Goal: Task Accomplishment & Management: Use online tool/utility

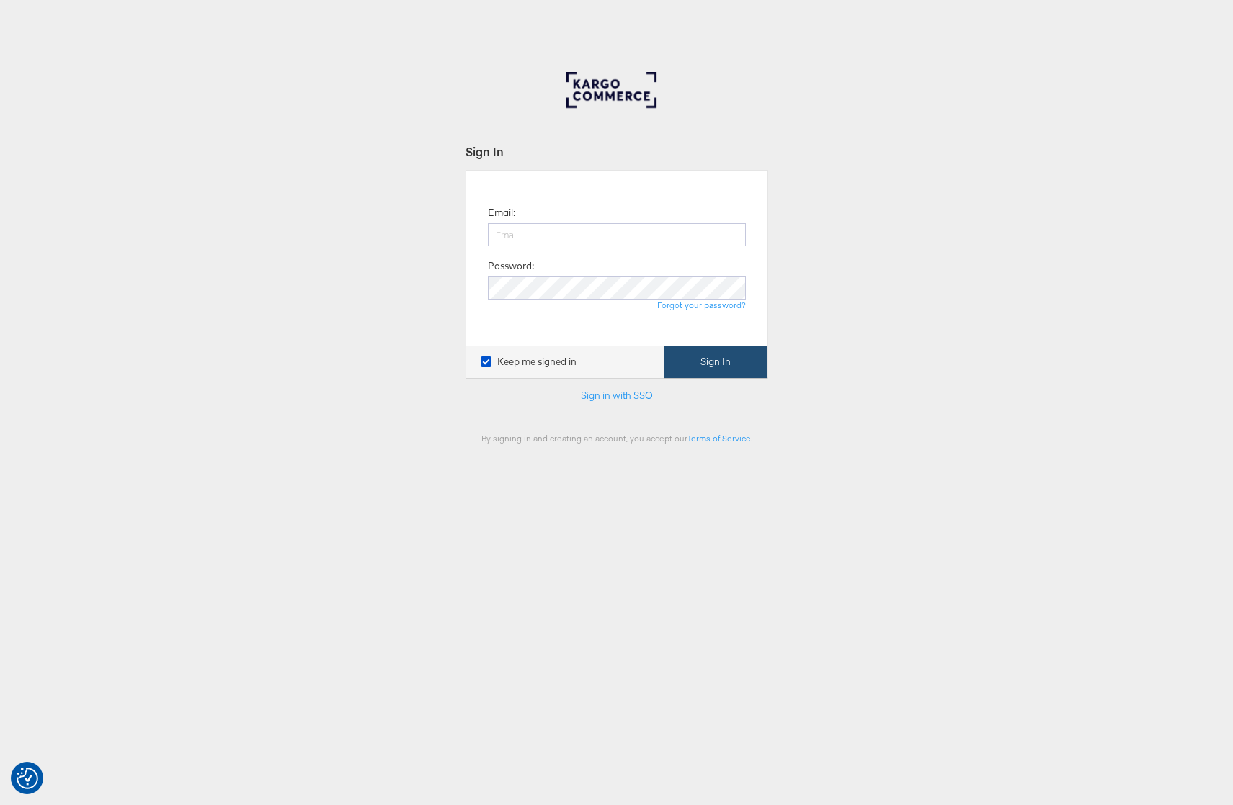
type input "[PERSON_NAME][EMAIL_ADDRESS][PERSON_NAME][DOMAIN_NAME]"
click at [711, 359] on button "Sign In" at bounding box center [715, 362] width 104 height 32
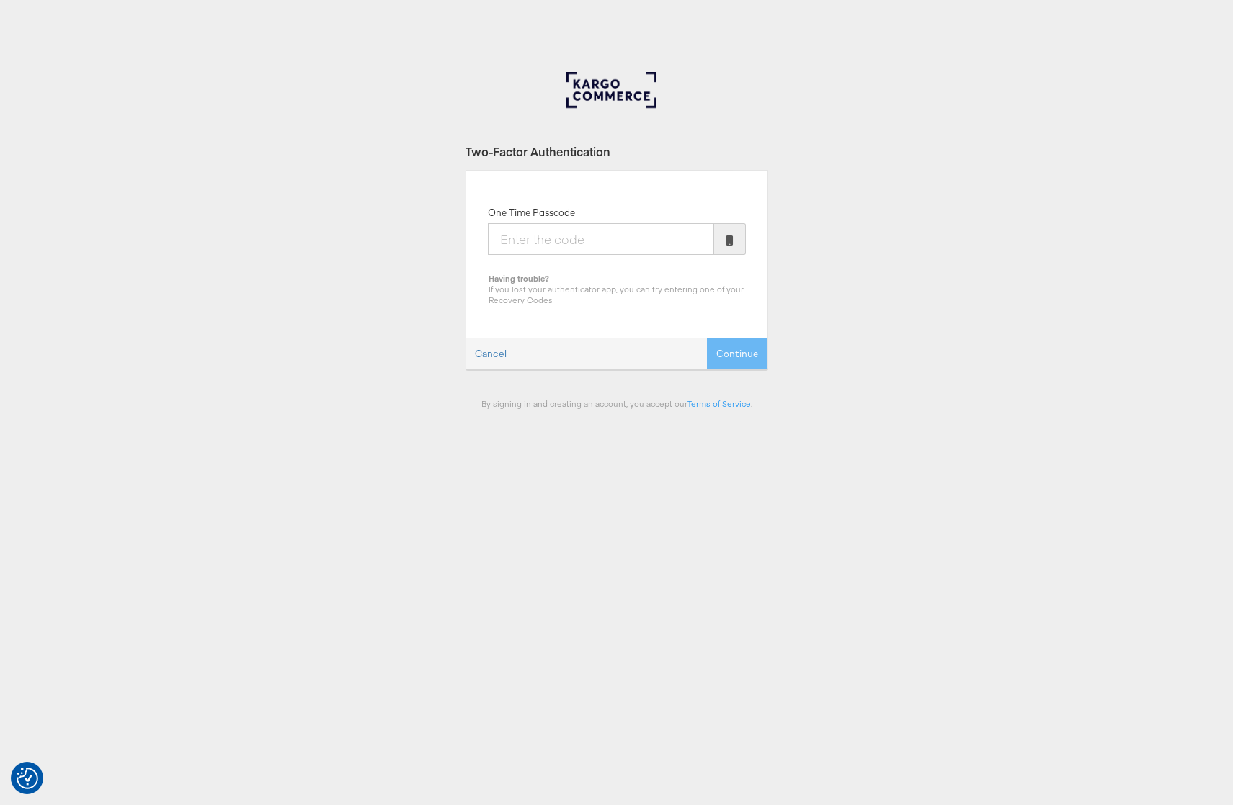
click at [521, 249] on input "One Time Passcode" at bounding box center [601, 239] width 226 height 32
type input "161885"
click at [707, 338] on button "Continue" at bounding box center [737, 354] width 61 height 32
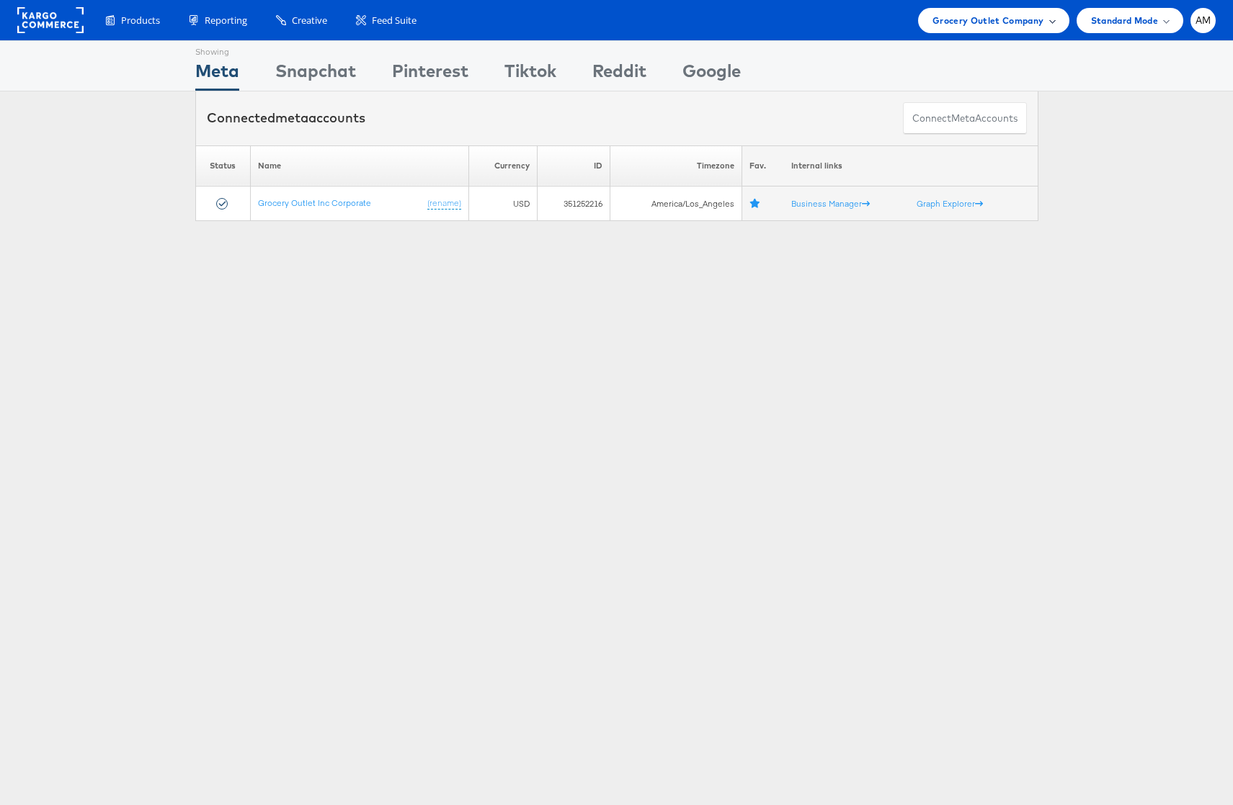
click at [965, 19] on span "Grocery Outlet Company" at bounding box center [988, 20] width 112 height 15
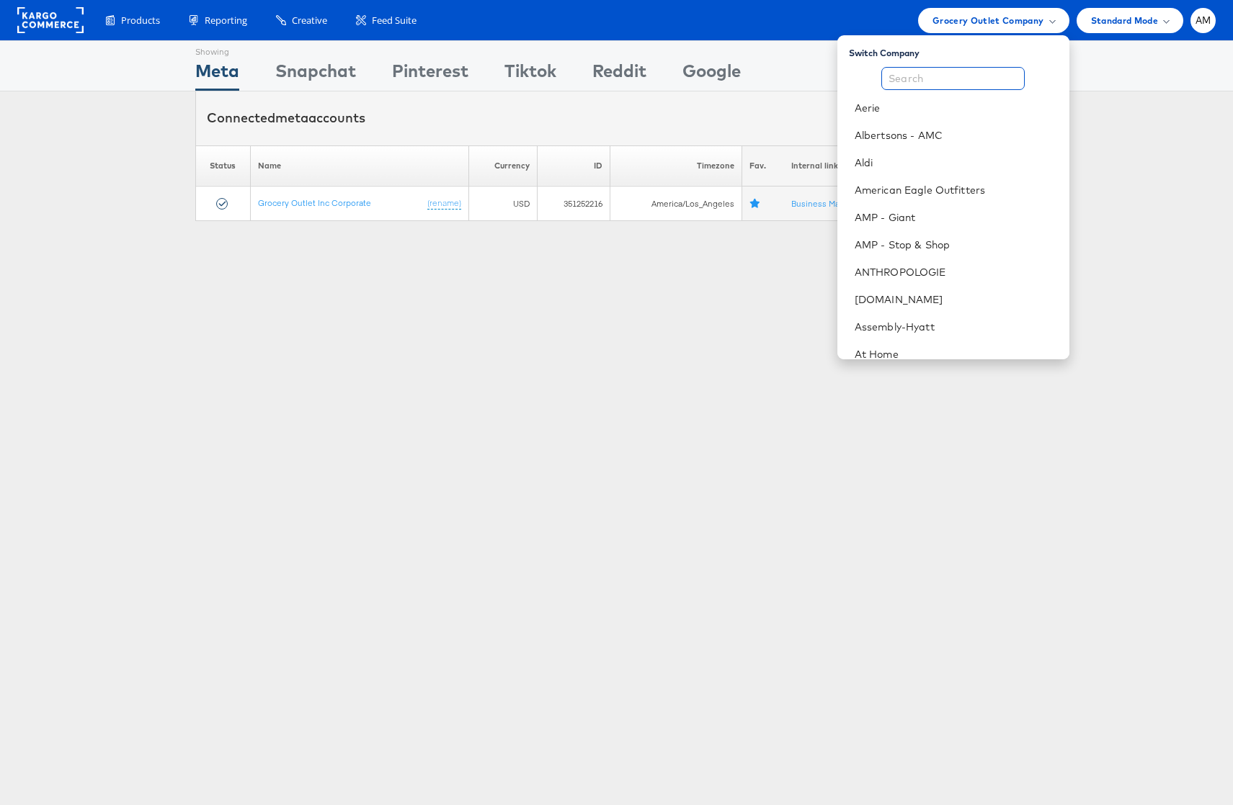
click at [910, 89] on input "text" at bounding box center [952, 78] width 143 height 23
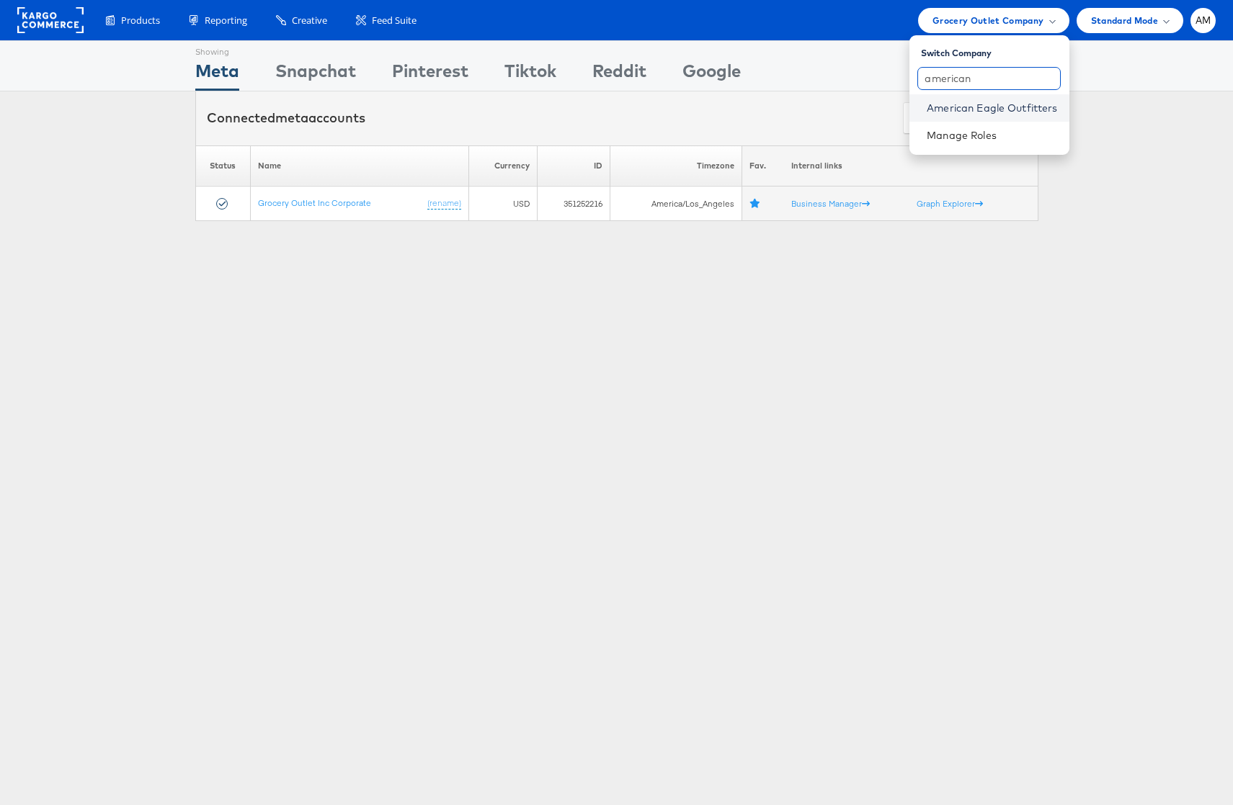
type input "american"
click at [926, 109] on link "American Eagle Outfitters" at bounding box center [991, 108] width 130 height 14
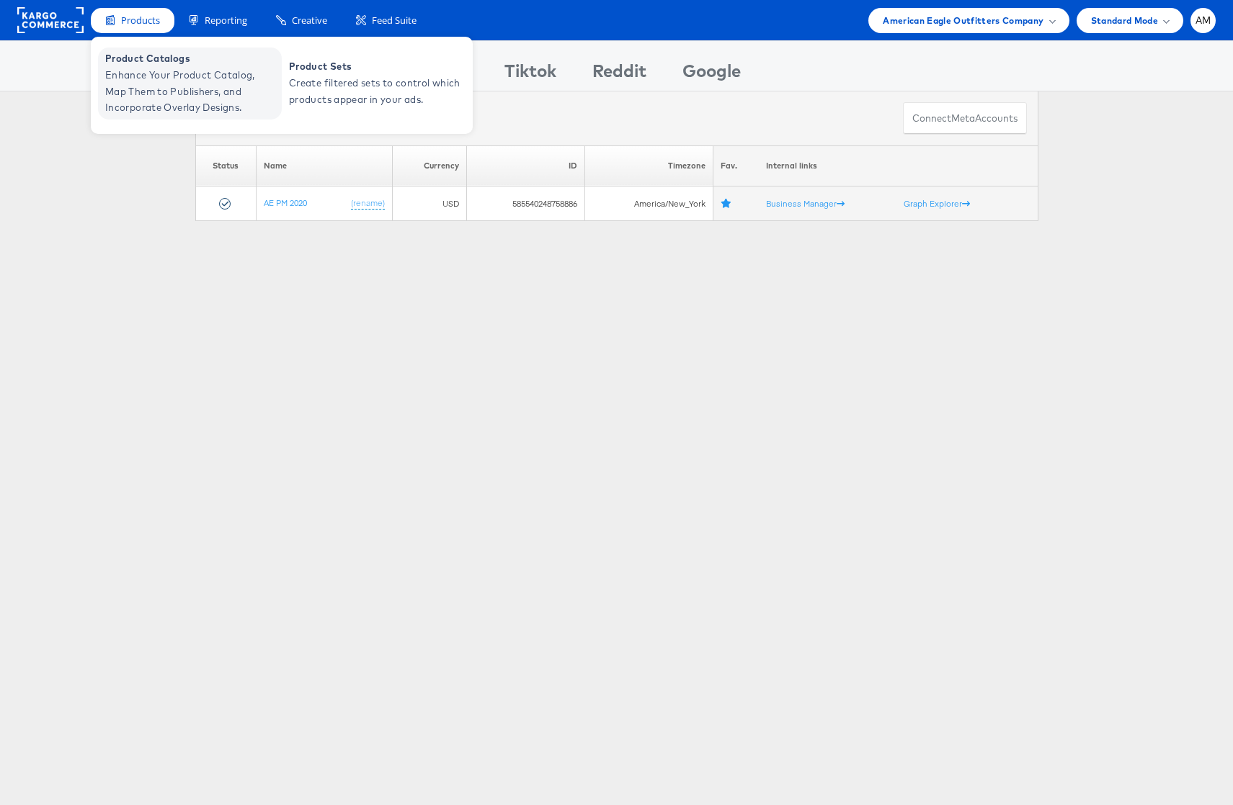
click at [139, 77] on span "Enhance Your Product Catalog, Map Them to Publishers, and Incorporate Overlay D…" at bounding box center [191, 91] width 173 height 49
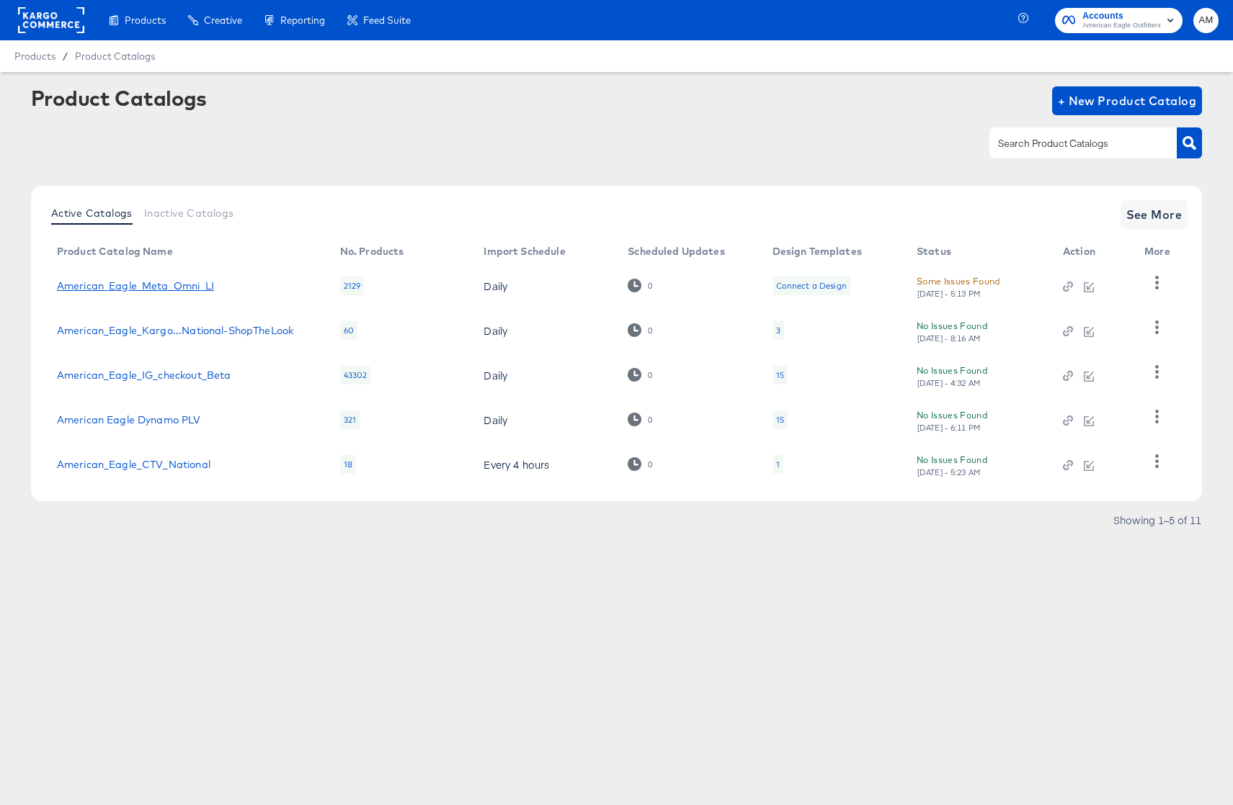
click at [182, 287] on link "American_Eagle_Meta_Omni_LI" at bounding box center [135, 286] width 157 height 12
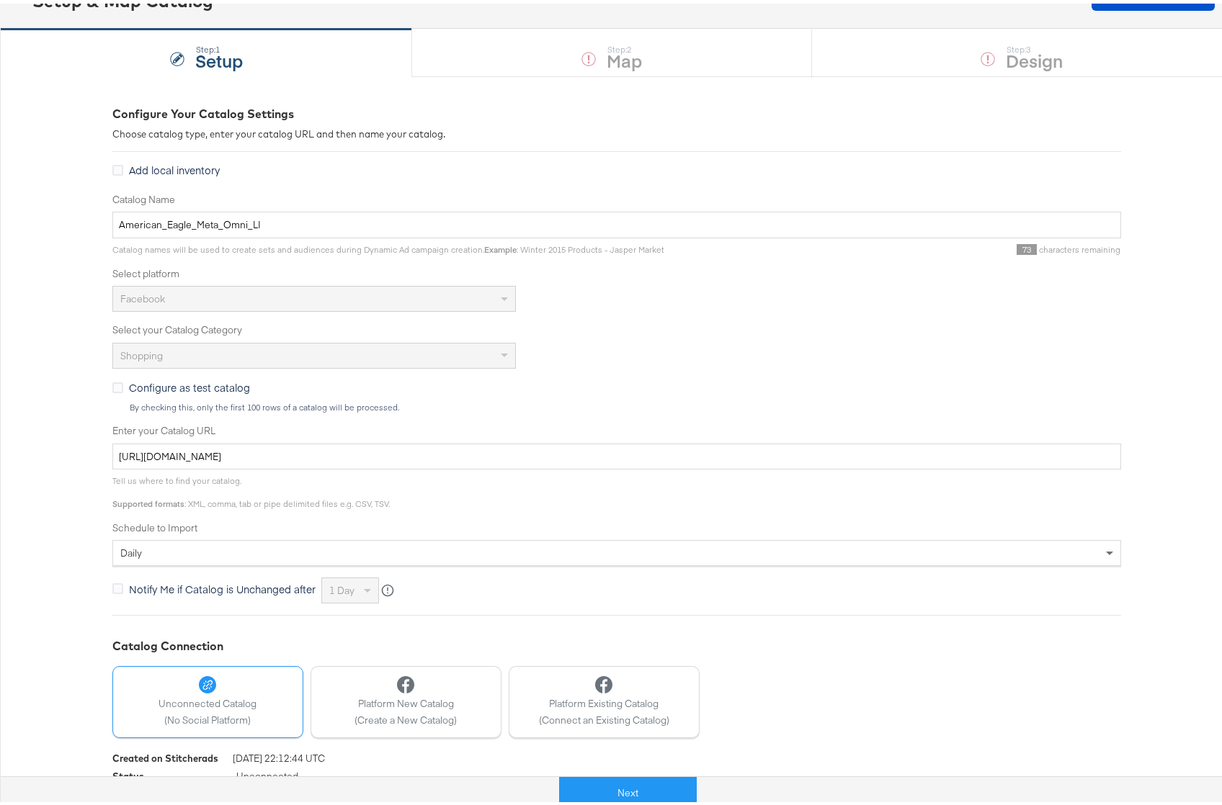
scroll to position [161, 0]
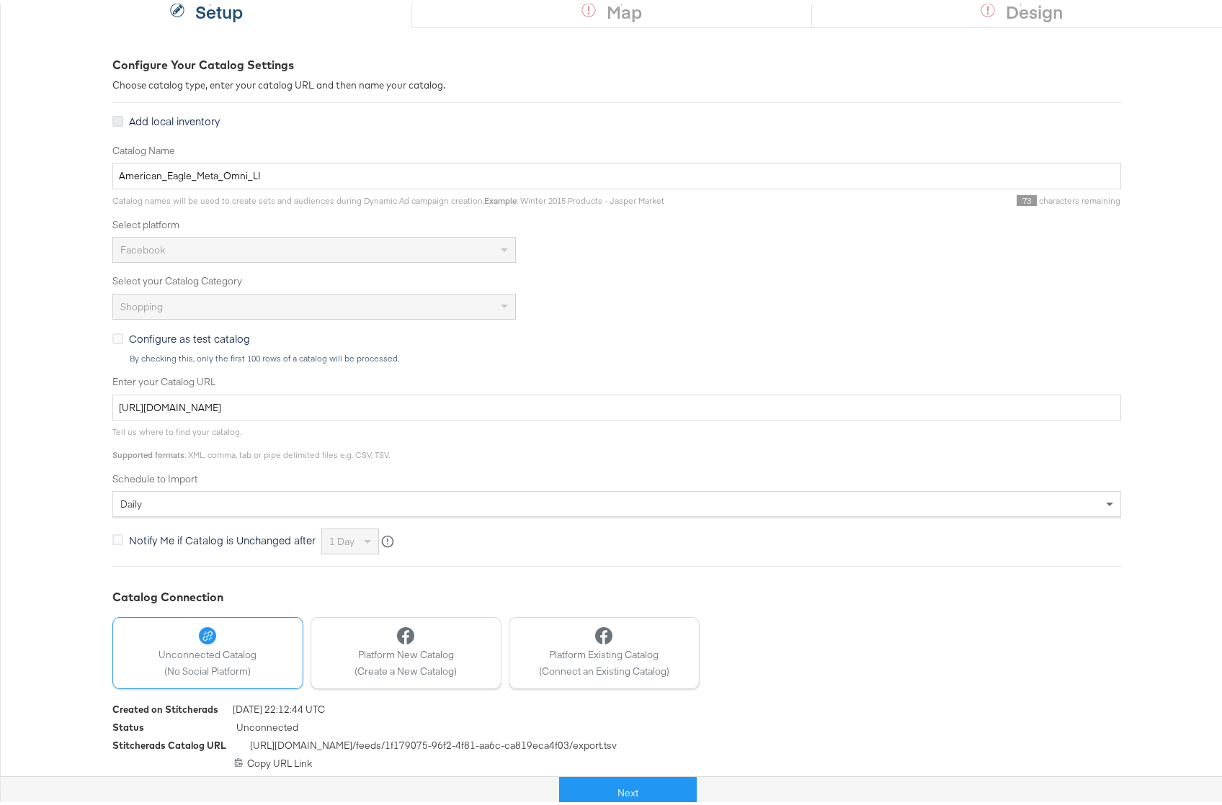
click at [112, 116] on icon at bounding box center [117, 117] width 11 height 11
click at [0, 0] on input "Add local inventory" at bounding box center [0, 0] width 0 height 0
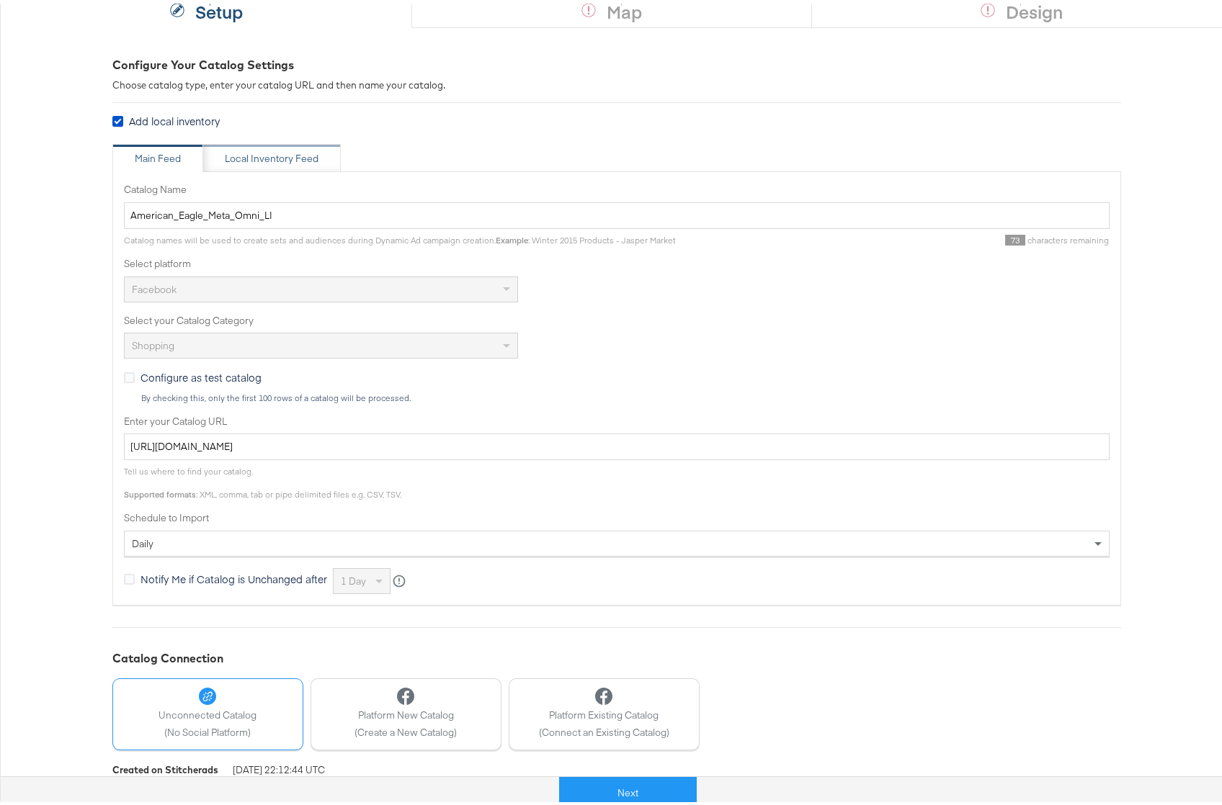
click at [249, 158] on div "Local Inventory Feed" at bounding box center [272, 155] width 94 height 14
type input "Local Inventory Feed for American_Eagle_Meta_Omni_LI"
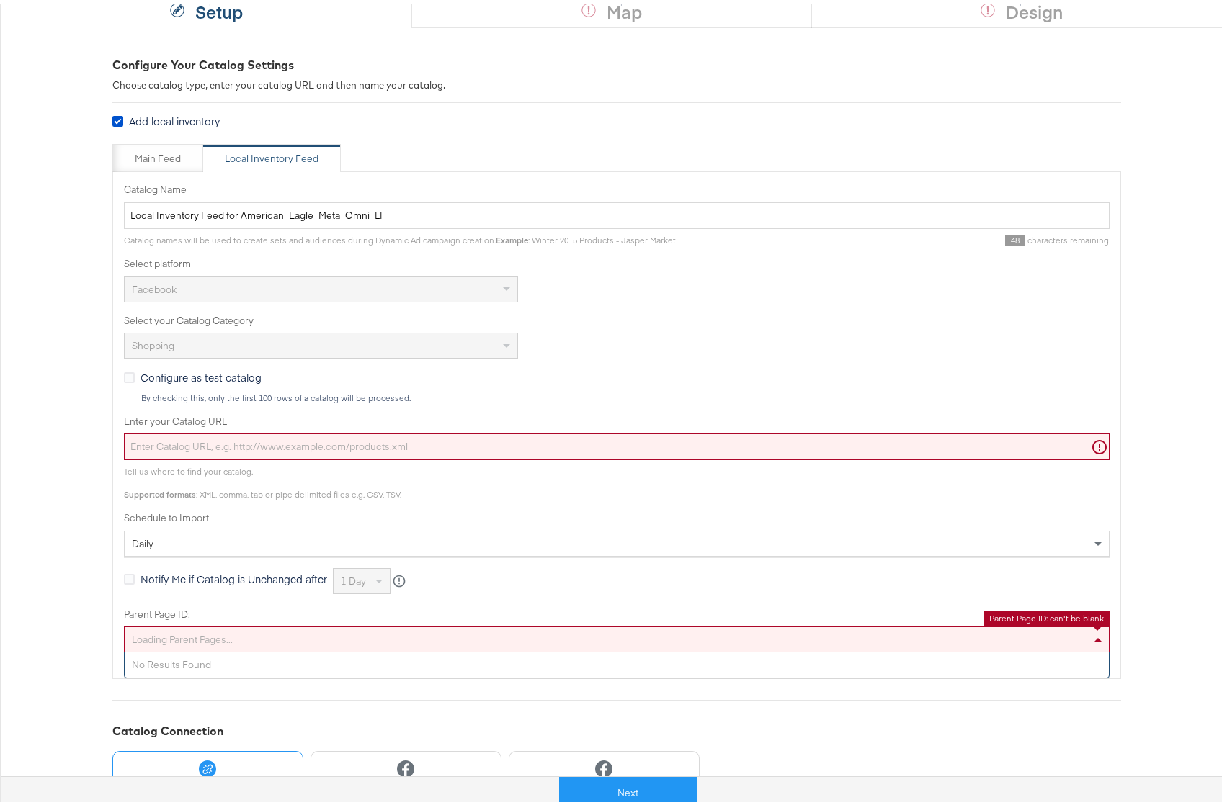
click at [190, 642] on div "Loading parent pages..." at bounding box center [617, 636] width 984 height 24
paste input "6857074038"
type input "6857074038"
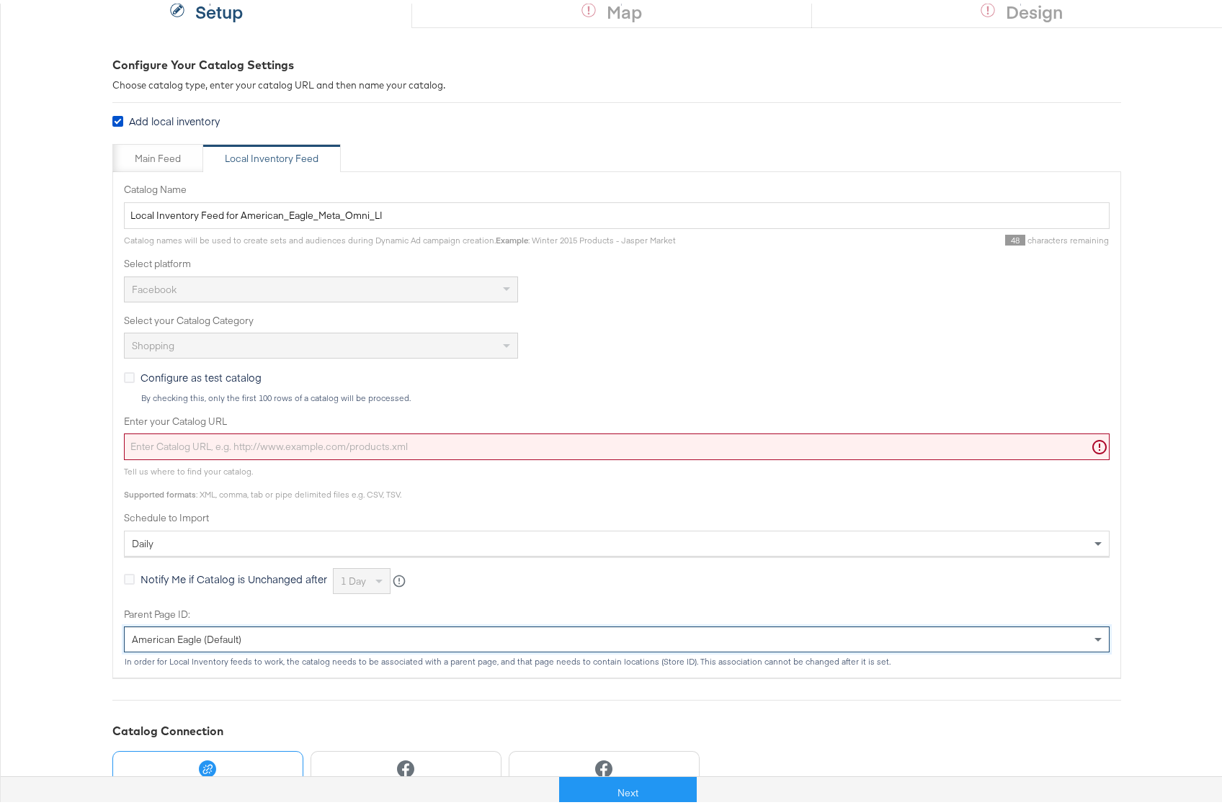
click at [141, 444] on input "Enter your Catalog URL" at bounding box center [616, 443] width 985 height 27
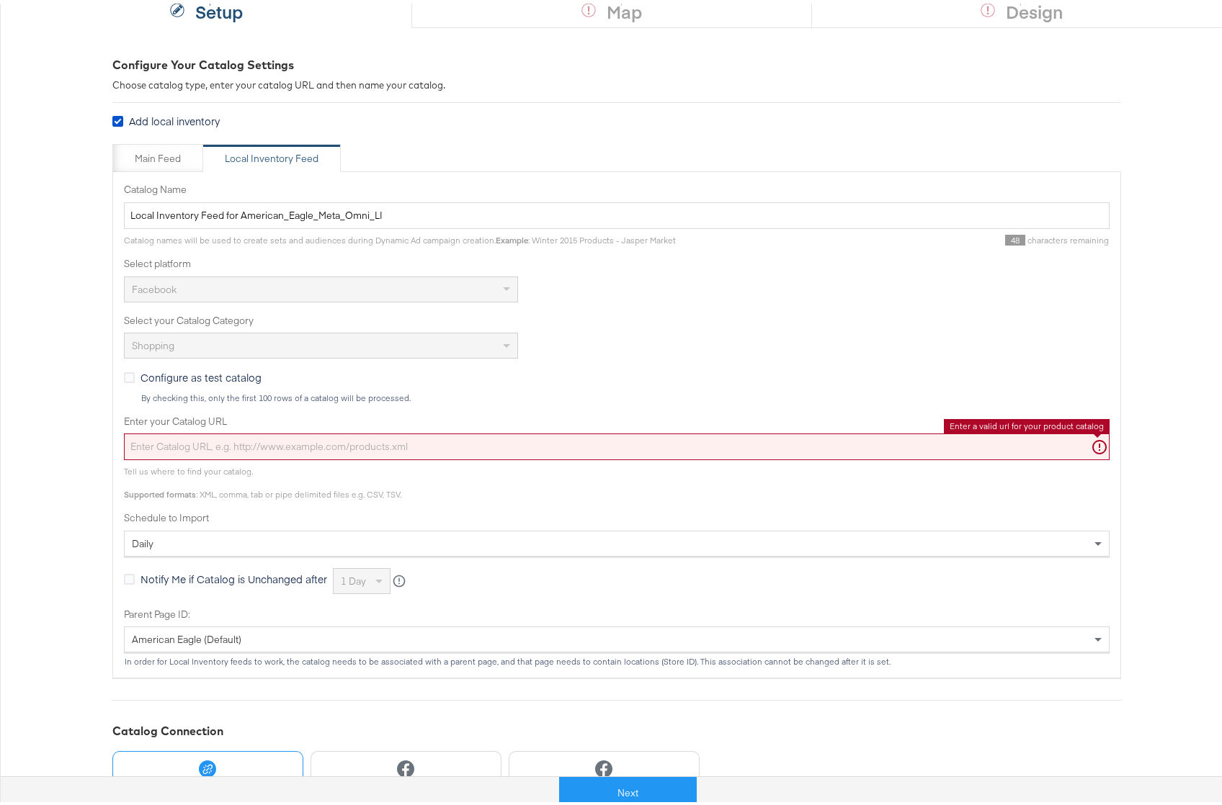
click at [141, 444] on input "Enter your Catalog URL" at bounding box center [616, 443] width 985 height 27
paste input "https://ace.stitcherads.com/exports/1473/universal/none/universal/export.tsv.gz"
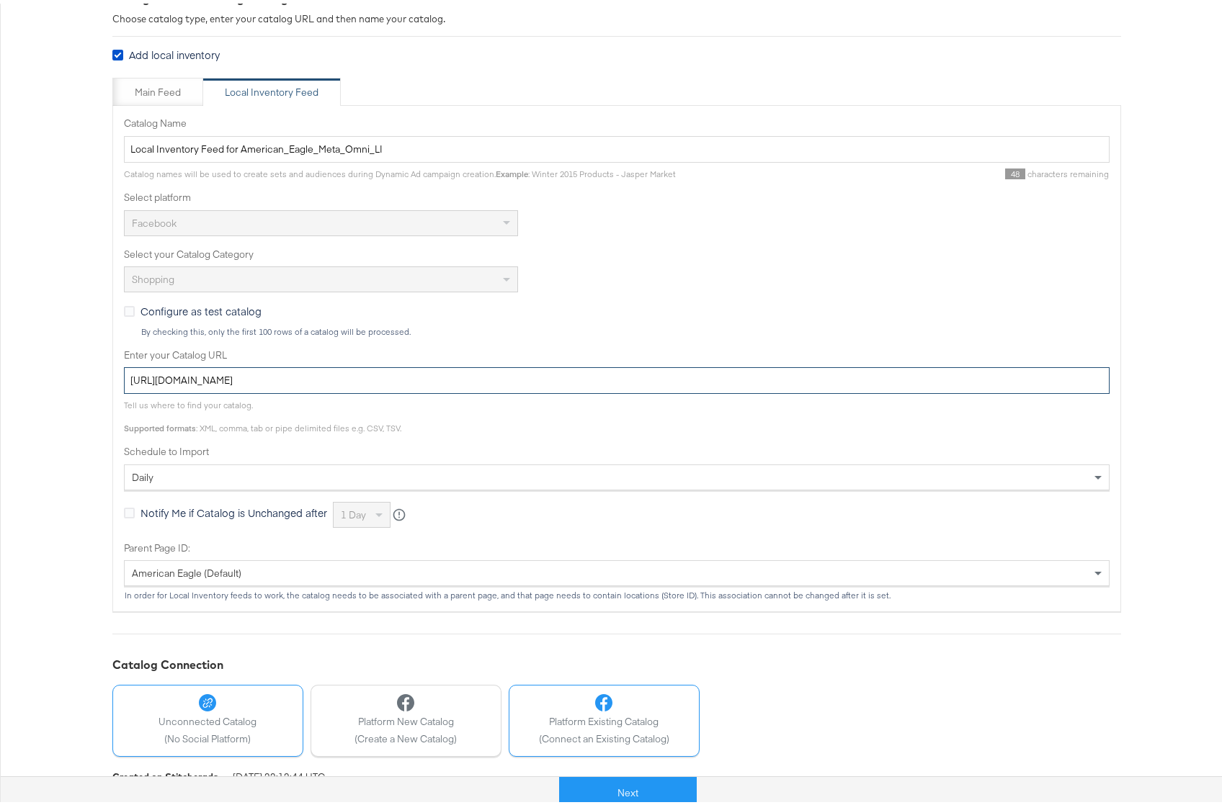
scroll to position [230, 0]
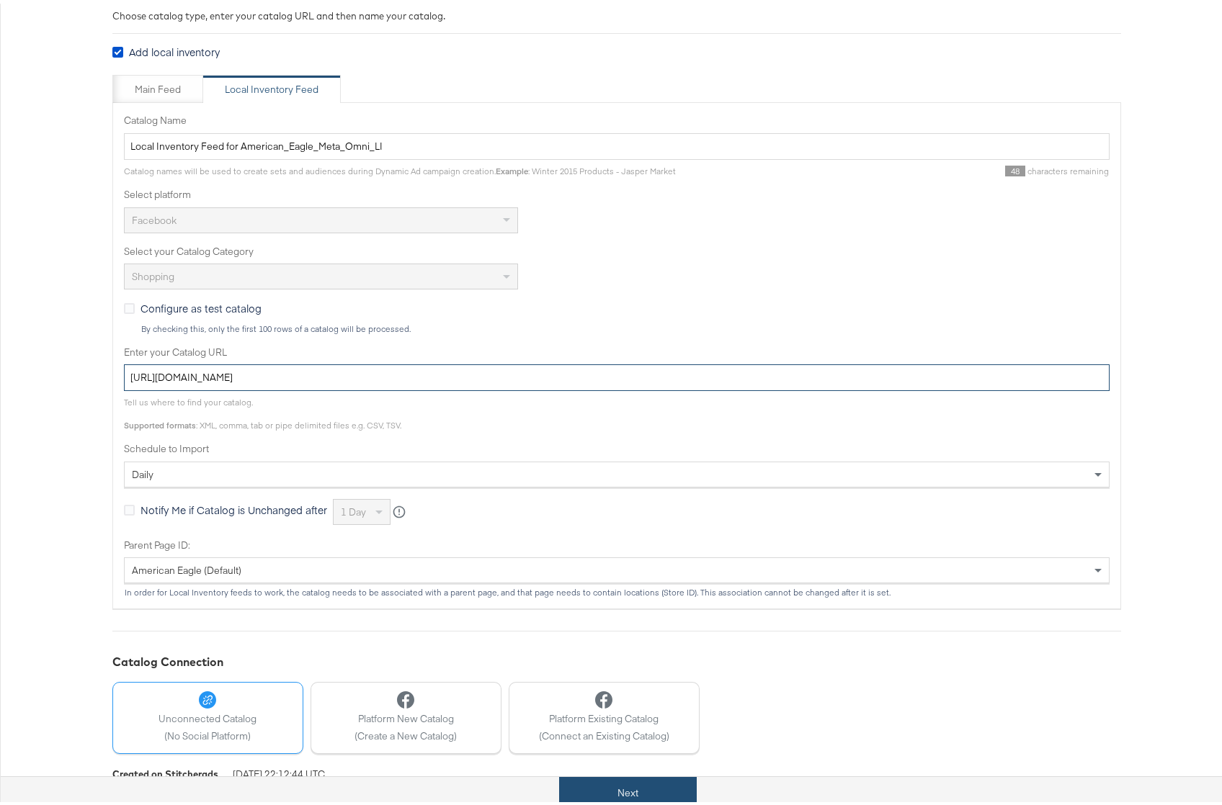
type input "https://ace.stitcherads.com/exports/1473/universal/none/universal/export.tsv.gz"
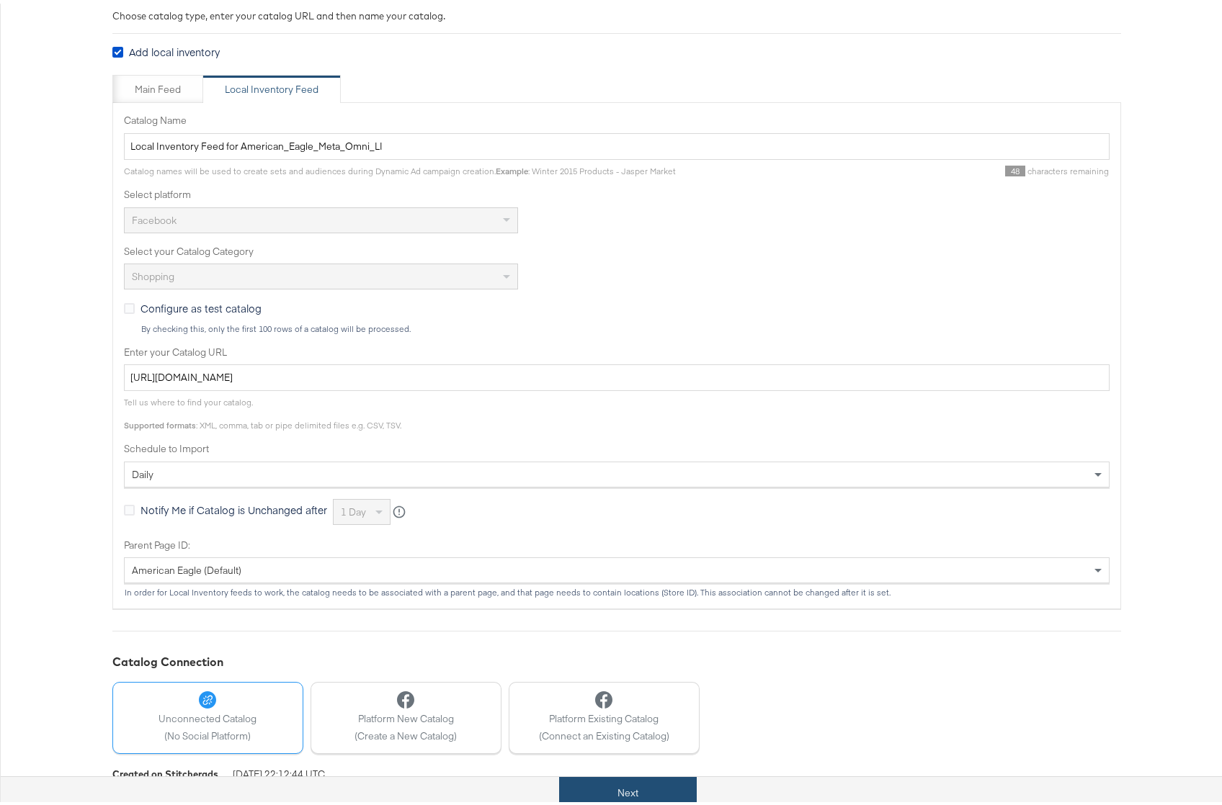
click at [609, 790] on button "Next" at bounding box center [628, 790] width 138 height 32
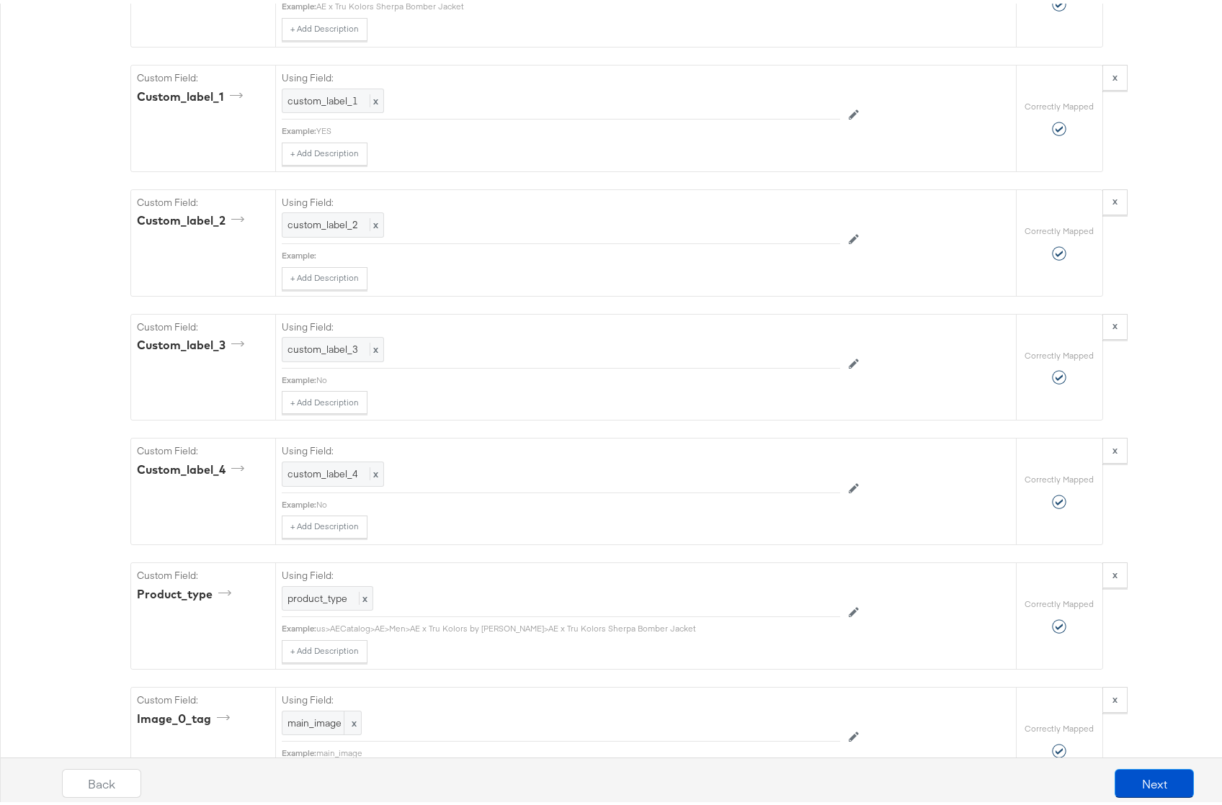
scroll to position [0, 0]
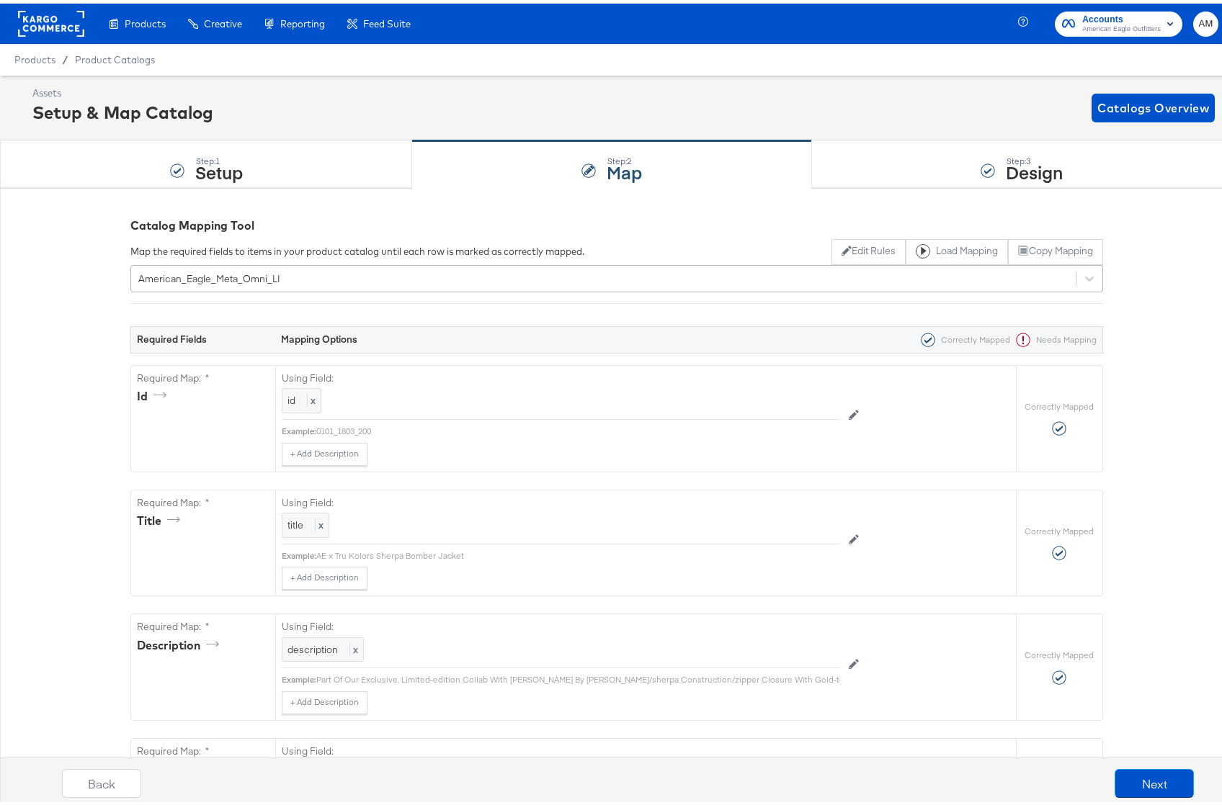
click at [290, 275] on div "American_Eagle_Meta_Omni_LI" at bounding box center [603, 275] width 944 height 22
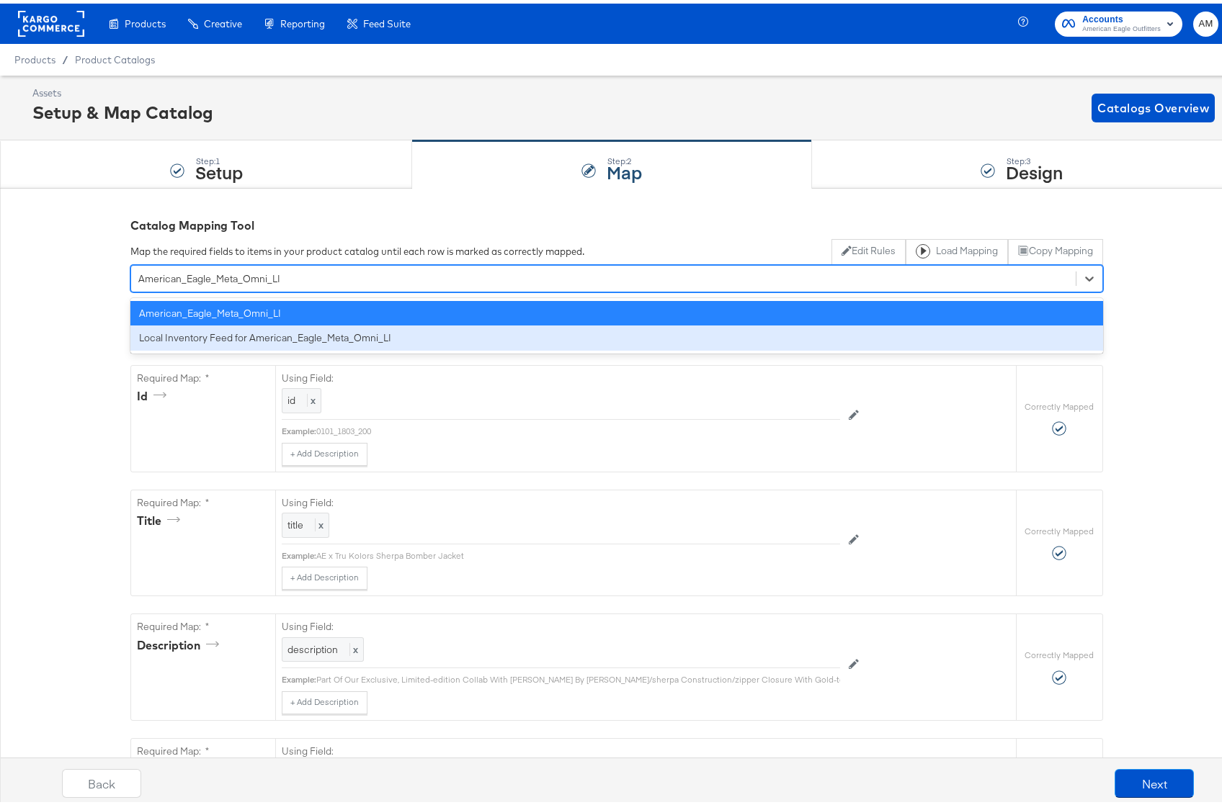
click at [268, 343] on div "Local Inventory Feed for American_Eagle_Meta_Omni_LI" at bounding box center [616, 334] width 972 height 25
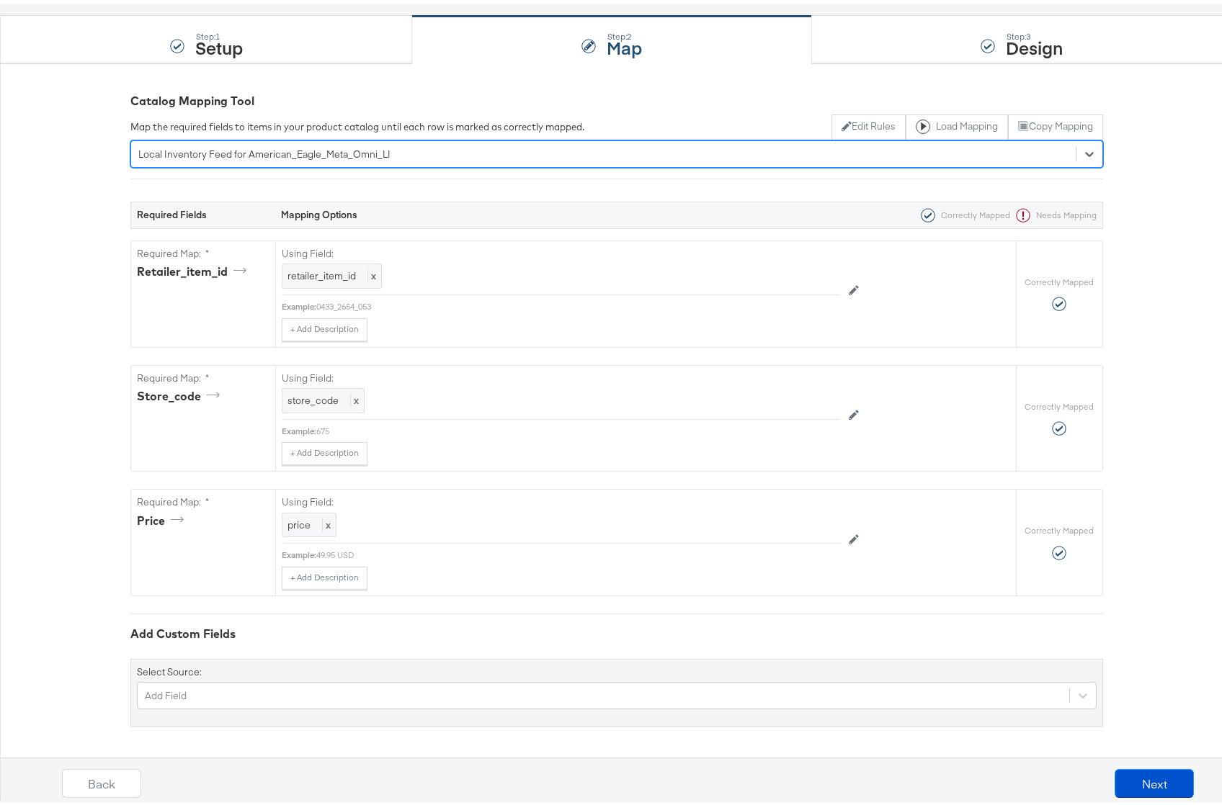
scroll to position [126, 0]
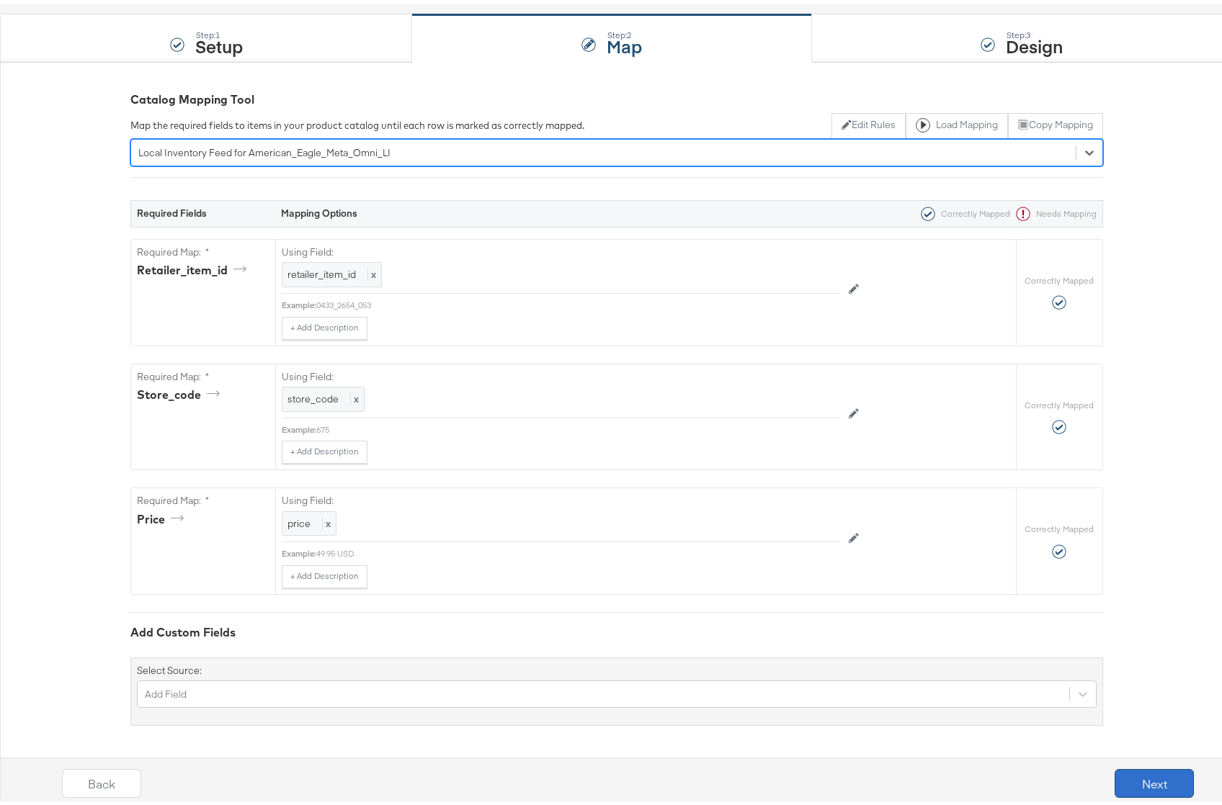
click at [1126, 782] on button "Next" at bounding box center [1153, 780] width 79 height 29
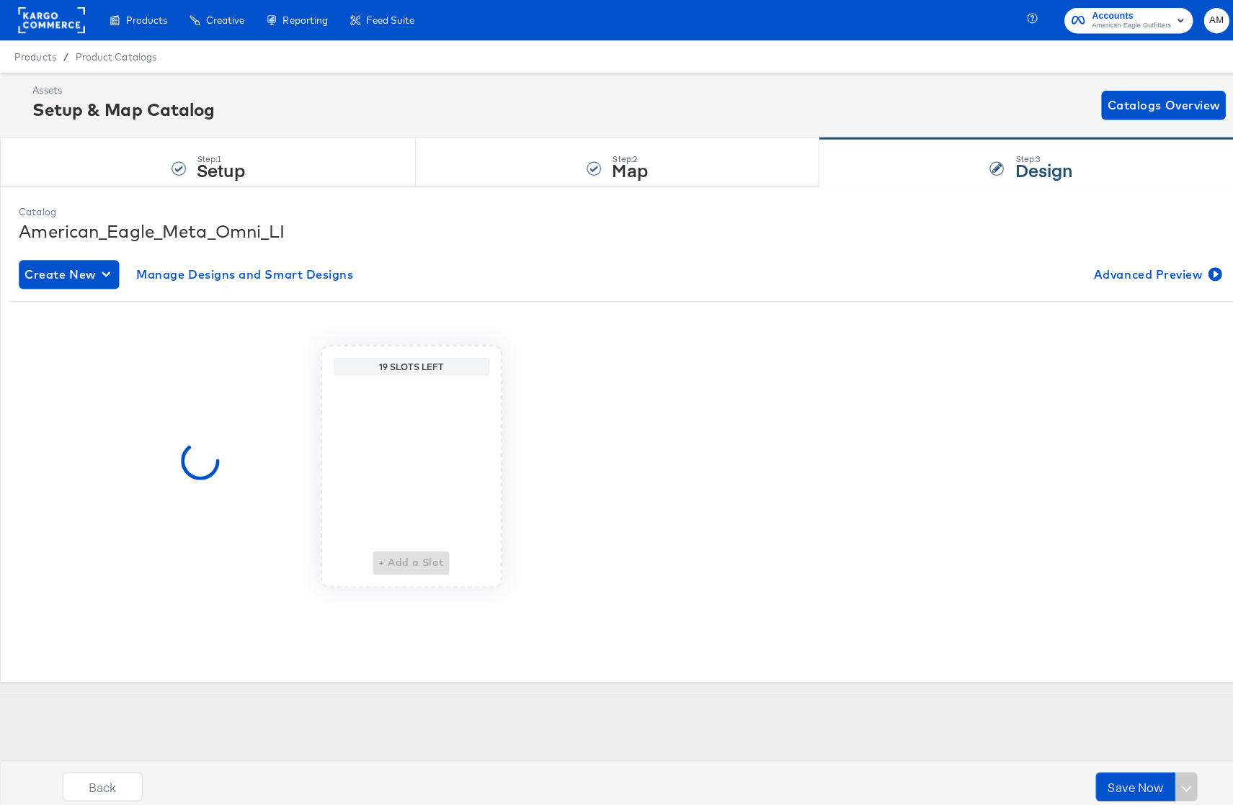
scroll to position [0, 0]
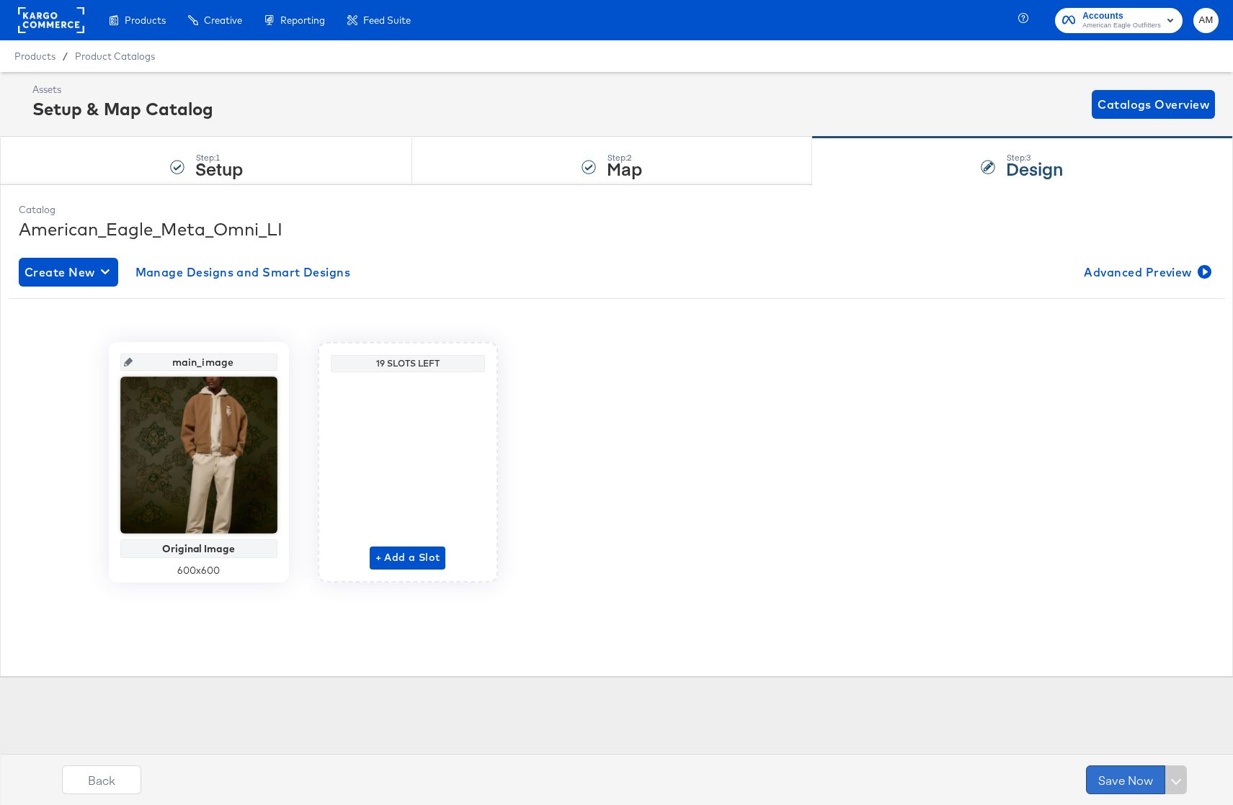
click at [1124, 784] on button "Save Now" at bounding box center [1125, 780] width 79 height 29
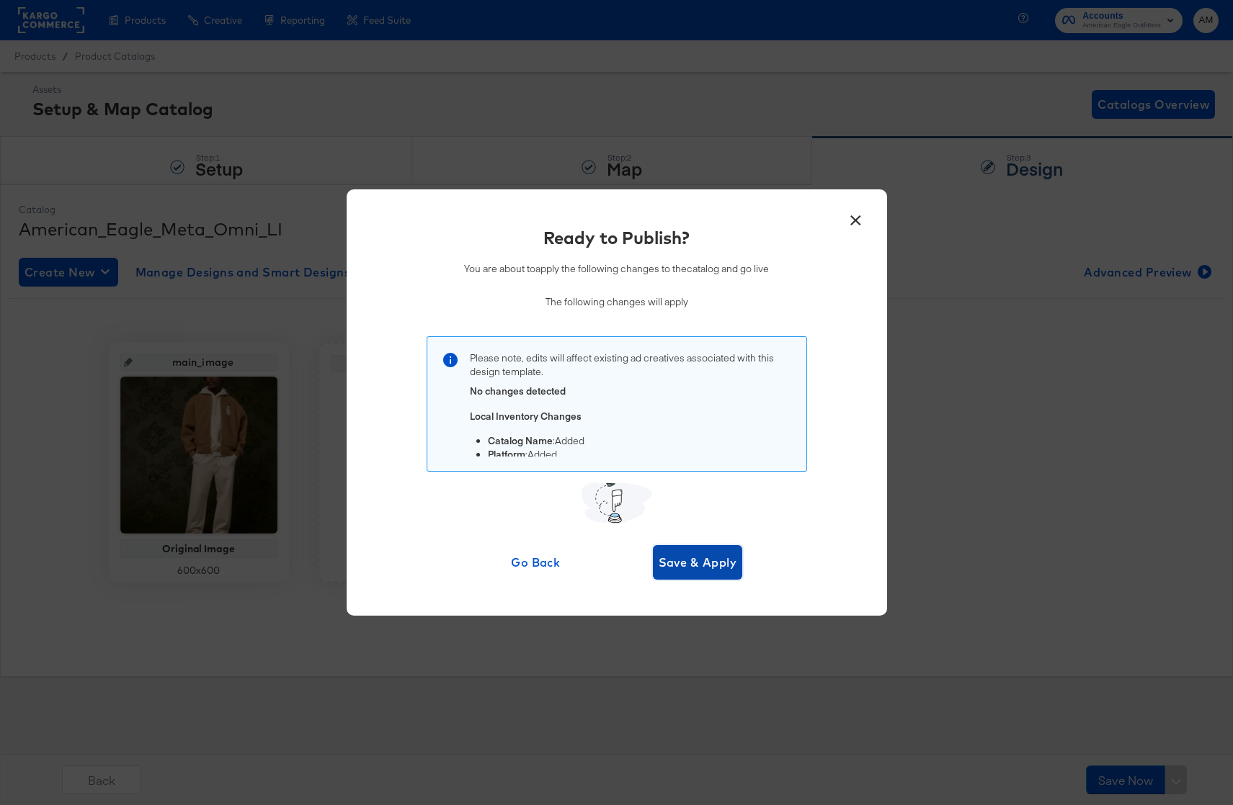
click at [700, 558] on span "Save & Apply" at bounding box center [697, 563] width 79 height 20
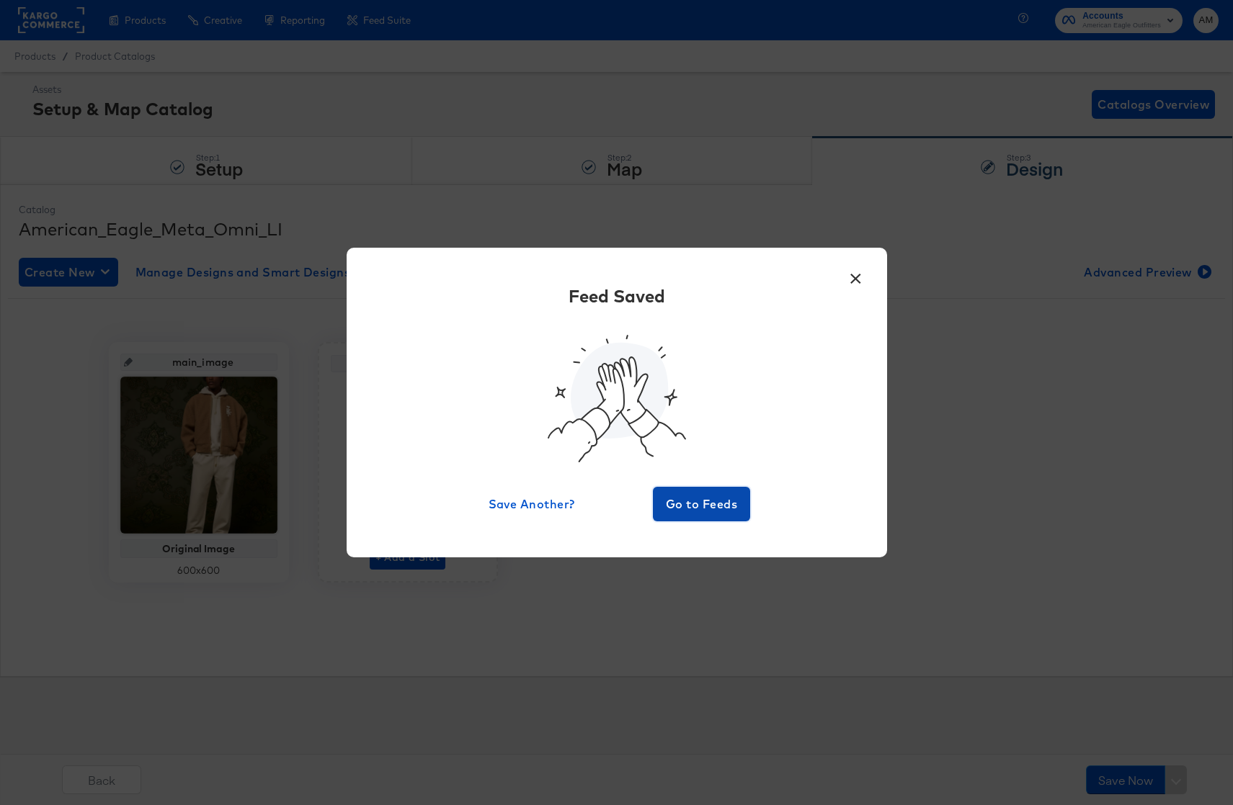
click at [703, 496] on span "Go to Feeds" at bounding box center [701, 504] width 86 height 20
